Goal: Information Seeking & Learning: Find specific page/section

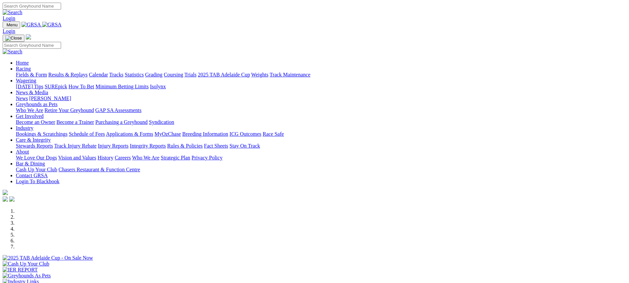
scroll to position [198, 0]
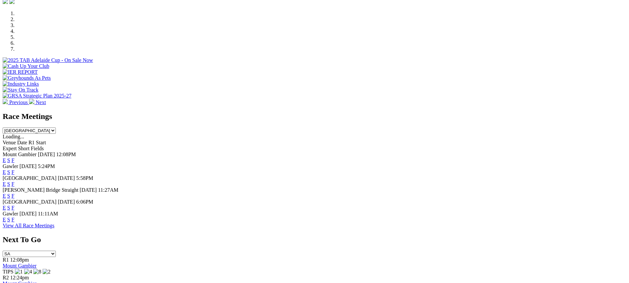
click at [15, 193] on link "F" at bounding box center [13, 196] width 3 height 6
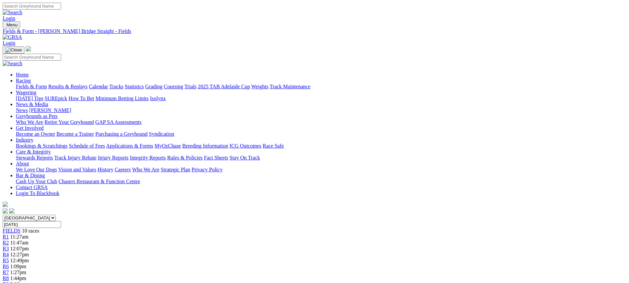
click at [47, 84] on link "Fields & Form" at bounding box center [31, 87] width 31 height 6
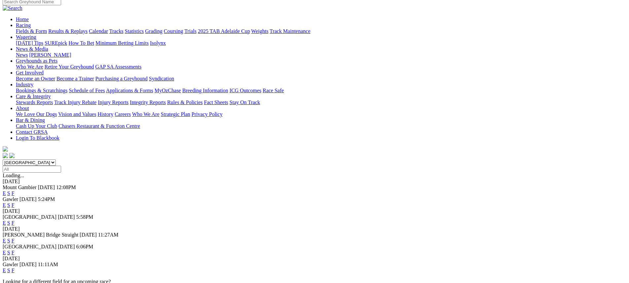
scroll to position [66, 0]
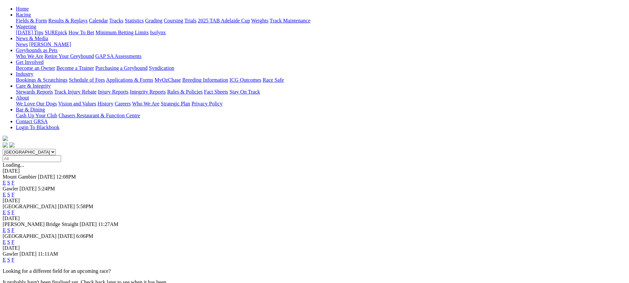
click at [15, 240] on link "F" at bounding box center [13, 243] width 3 height 6
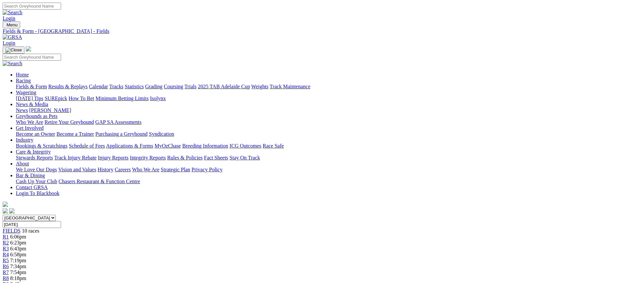
click at [47, 84] on link "Fields & Form" at bounding box center [31, 87] width 31 height 6
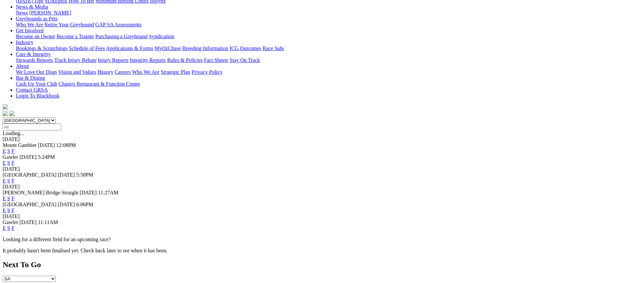
scroll to position [99, 0]
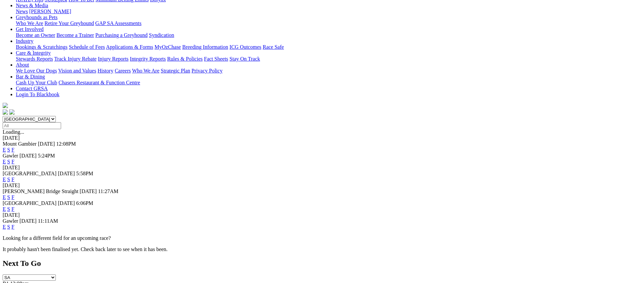
click at [15, 224] on link "F" at bounding box center [13, 227] width 3 height 6
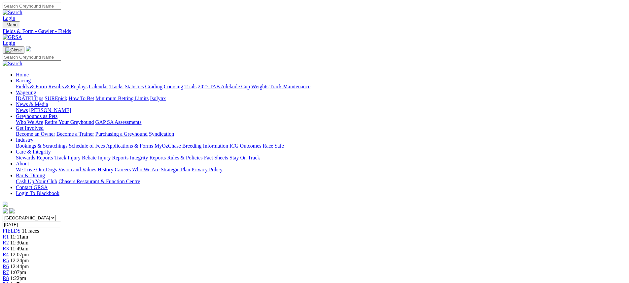
click at [47, 84] on link "Fields & Form" at bounding box center [31, 87] width 31 height 6
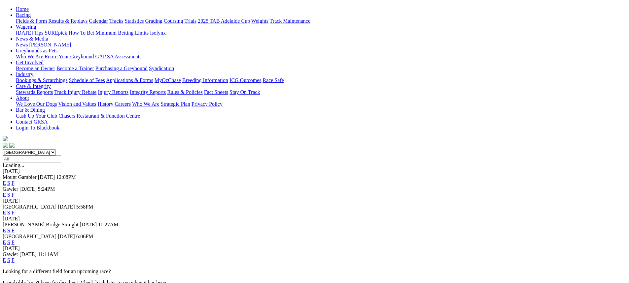
scroll to position [66, 0]
